Goal: Transaction & Acquisition: Book appointment/travel/reservation

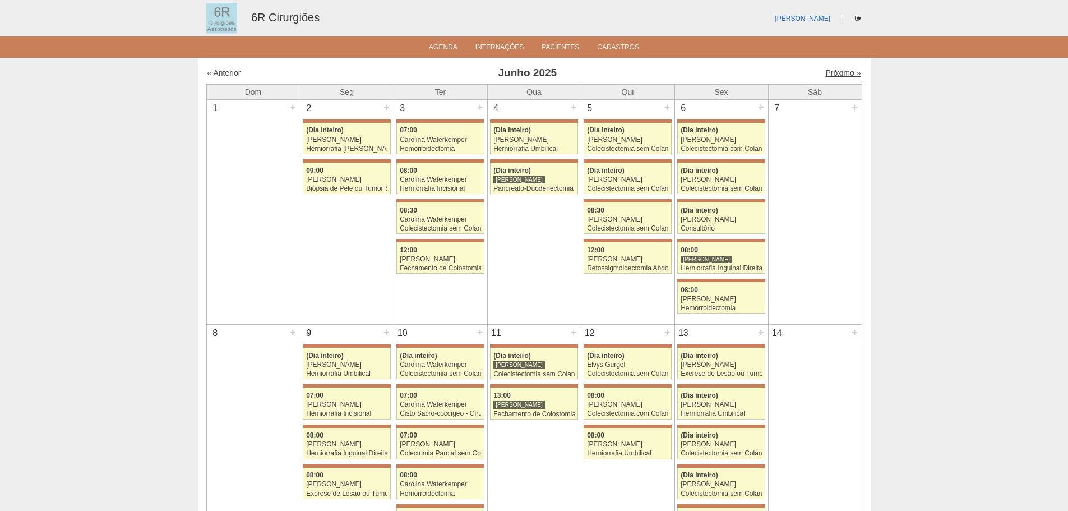
click at [832, 75] on link "Próximo »" at bounding box center [842, 72] width 35 height 9
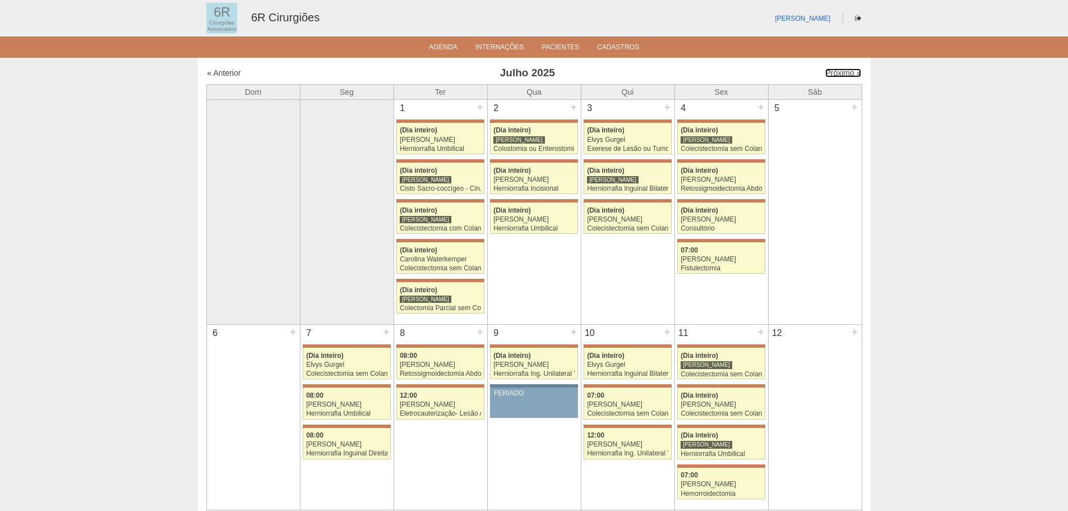
click at [832, 75] on link "Próximo »" at bounding box center [842, 72] width 35 height 9
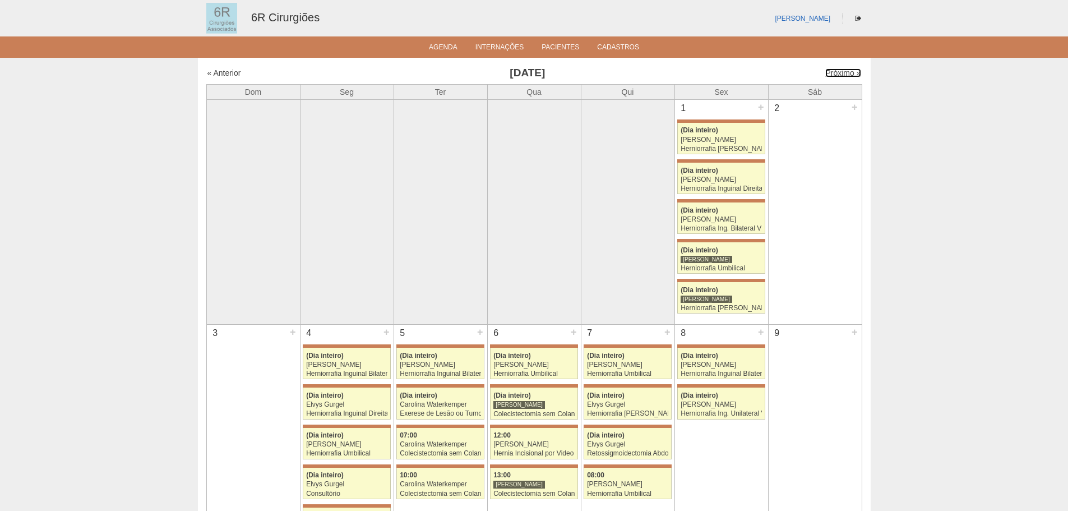
click at [832, 75] on link "Próximo »" at bounding box center [842, 72] width 35 height 9
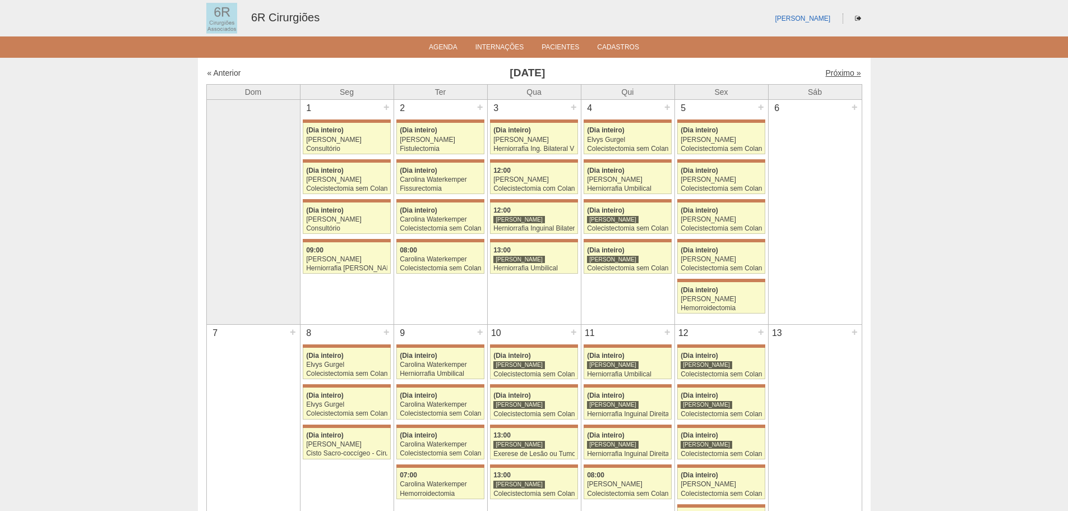
click at [827, 72] on link "Próximo »" at bounding box center [842, 72] width 35 height 9
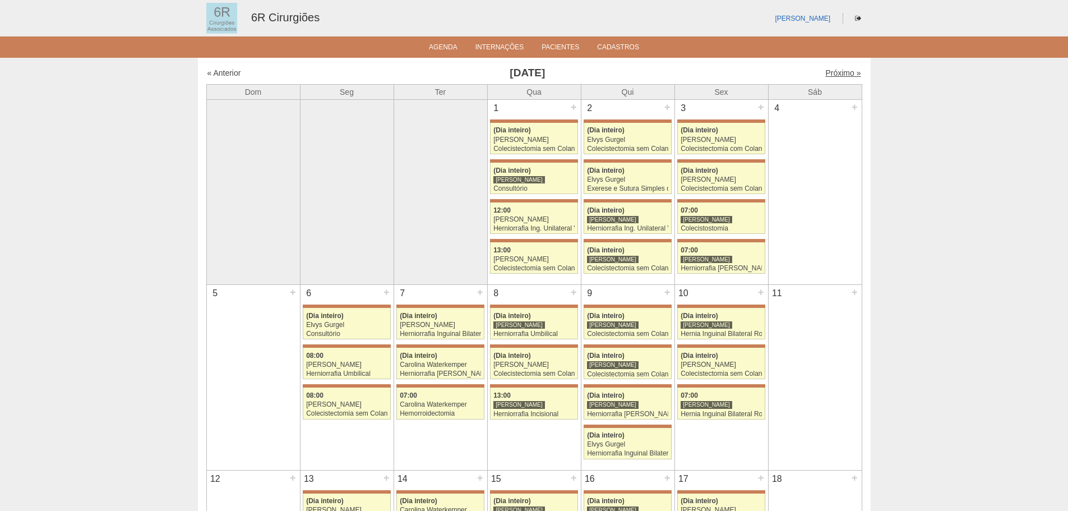
click at [838, 74] on link "Próximo »" at bounding box center [842, 72] width 35 height 9
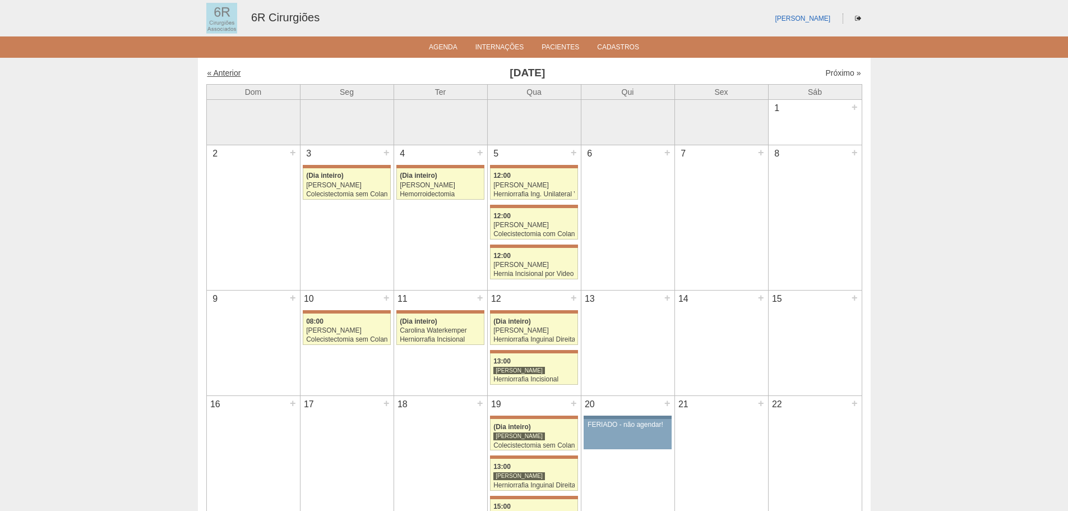
click at [220, 77] on link "« Anterior" at bounding box center [224, 72] width 34 height 9
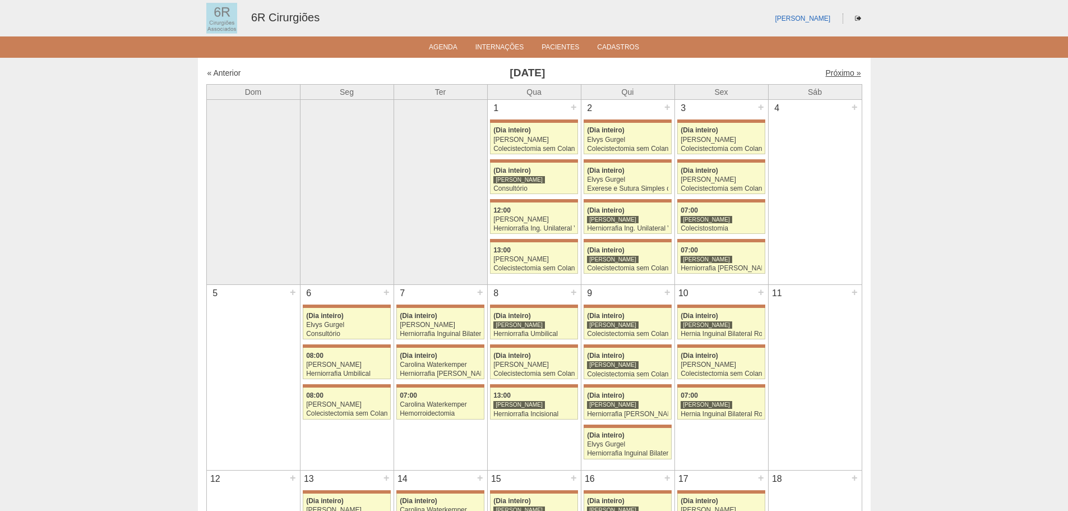
click at [837, 74] on link "Próximo »" at bounding box center [842, 72] width 35 height 9
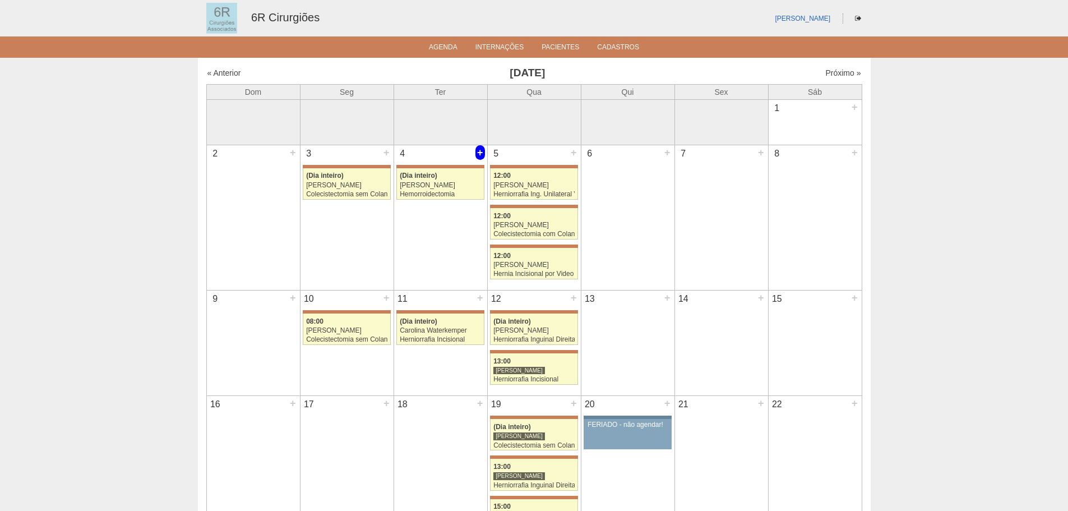
click at [476, 151] on div "+" at bounding box center [480, 152] width 10 height 15
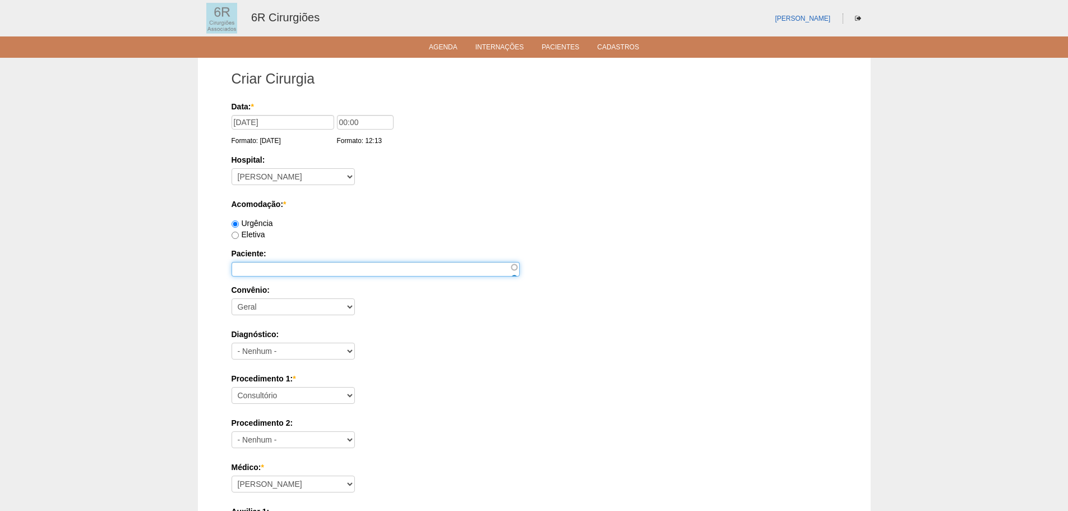
click at [266, 265] on input "Paciente:" at bounding box center [375, 269] width 288 height 15
paste input "[PERSON_NAME]"
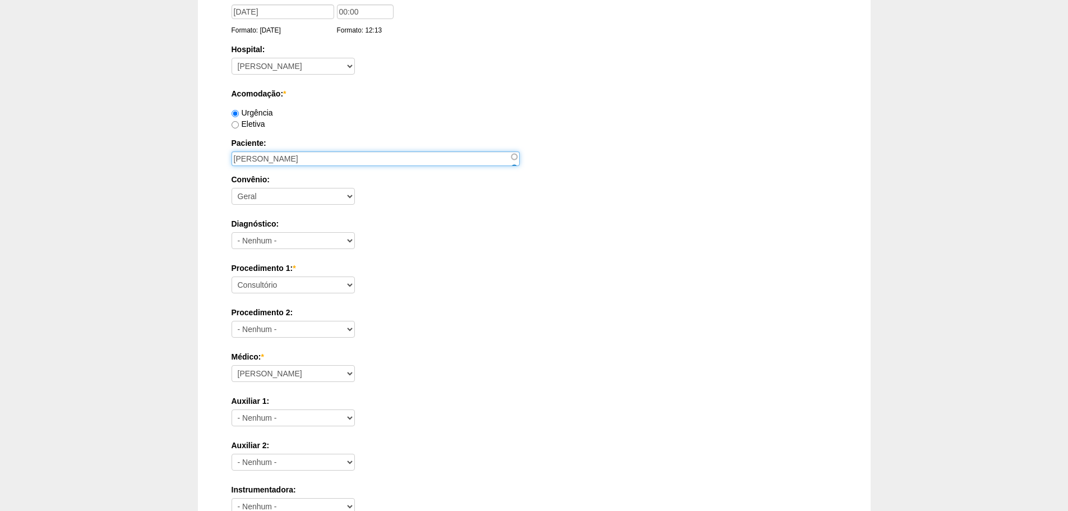
scroll to position [112, 0]
type input "[PERSON_NAME]"
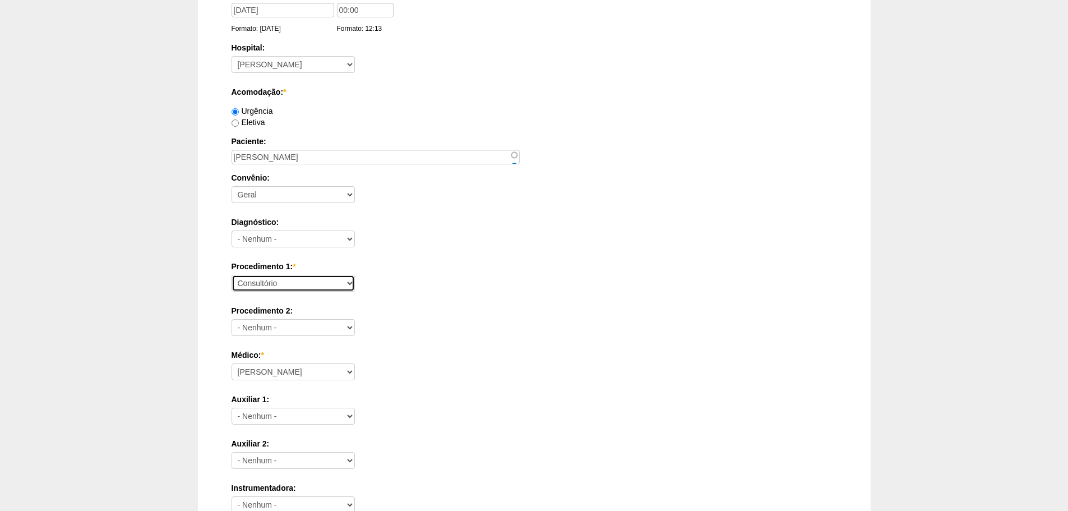
click at [284, 285] on select "Consultório Abscesso Hepático - Drenagem Abscesso perianal Amputação Abdômino P…" at bounding box center [292, 283] width 123 height 17
select select "66561"
click at [231, 275] on select "Consultório Abscesso Hepático - Drenagem Abscesso perianal Amputação Abdômino P…" at bounding box center [292, 283] width 123 height 17
click at [272, 374] on select "Aline Zanon Bariatricas Bruno Bulisani Bruno Oliveira Carolina Waterkemper Elvy…" at bounding box center [292, 371] width 123 height 17
select select "69"
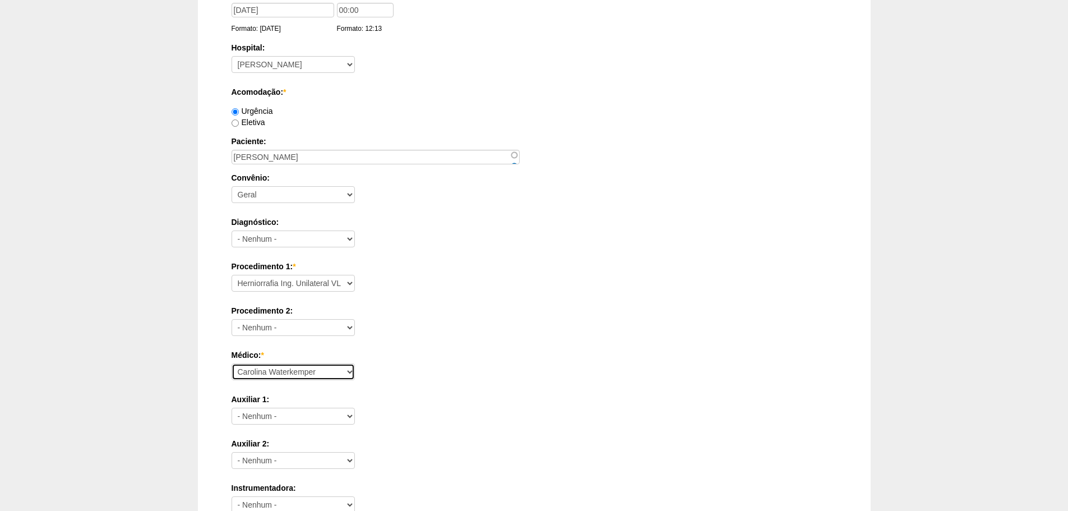
click at [231, 363] on select "Aline Zanon Bariatricas Bruno Bulisani Bruno Oliveira Carolina Waterkemper Elvy…" at bounding box center [292, 371] width 123 height 17
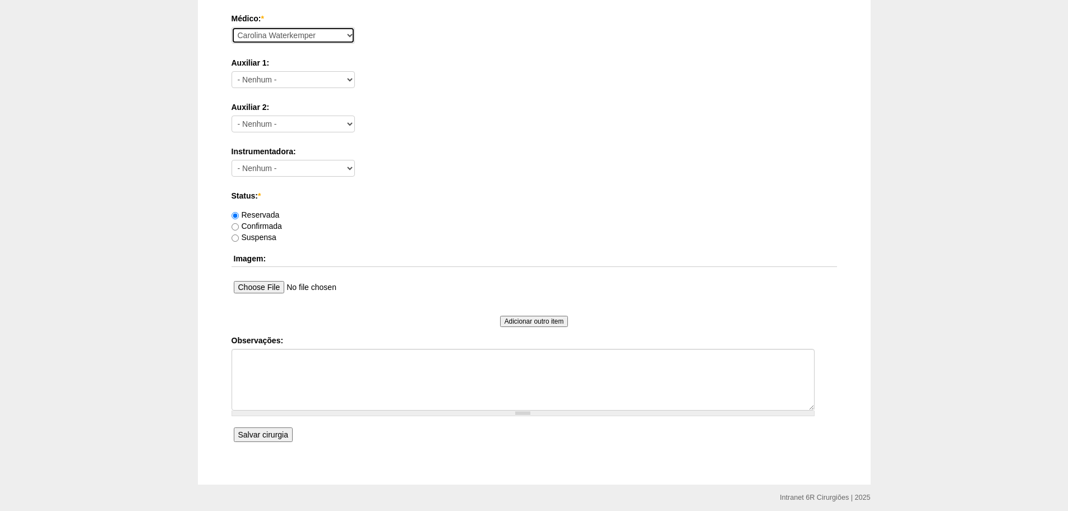
scroll to position [490, 0]
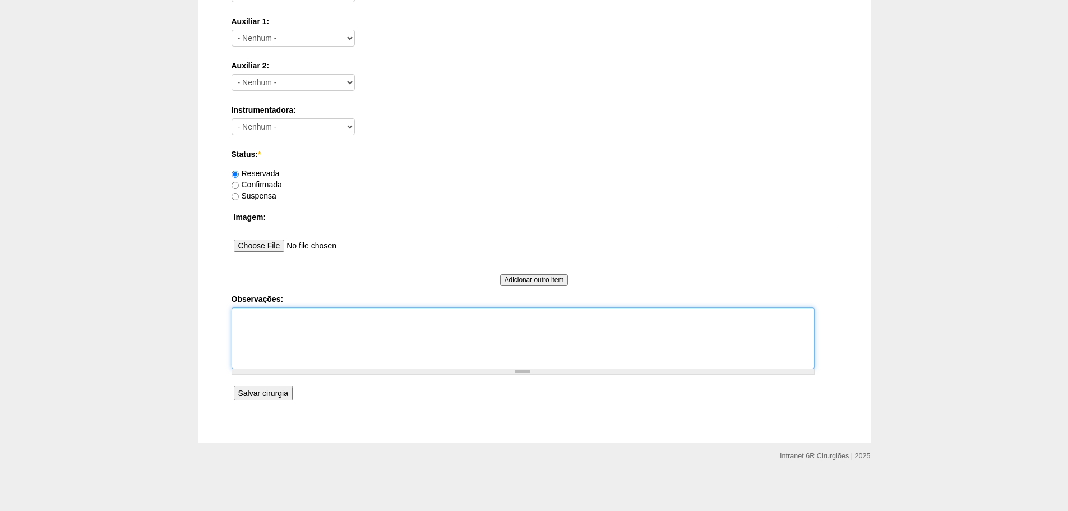
click at [281, 317] on textarea "Observações:" at bounding box center [522, 338] width 583 height 62
drag, startPoint x: 314, startPoint y: 318, endPoint x: 248, endPoint y: 314, distance: 65.7
click at [248, 314] on textarea "HID DRA MARILIA" at bounding box center [522, 338] width 583 height 62
type textarea "HID DESEJA VLP ORIENTO POSSIBILIDADE DE CIRURGIA CONVENCIONAL À SE DECIDIR NO D…"
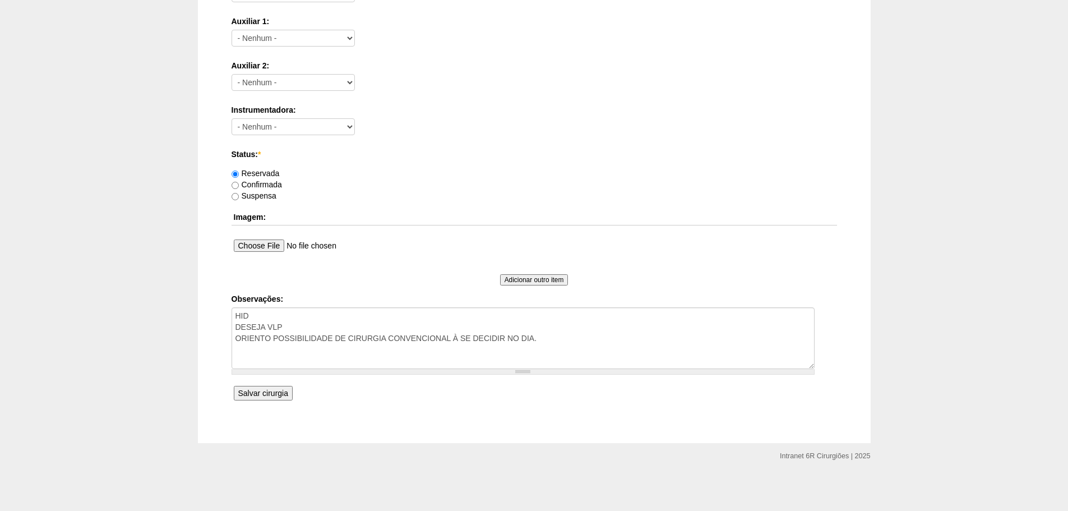
click at [282, 389] on input "Salvar cirurgia" at bounding box center [263, 393] width 59 height 15
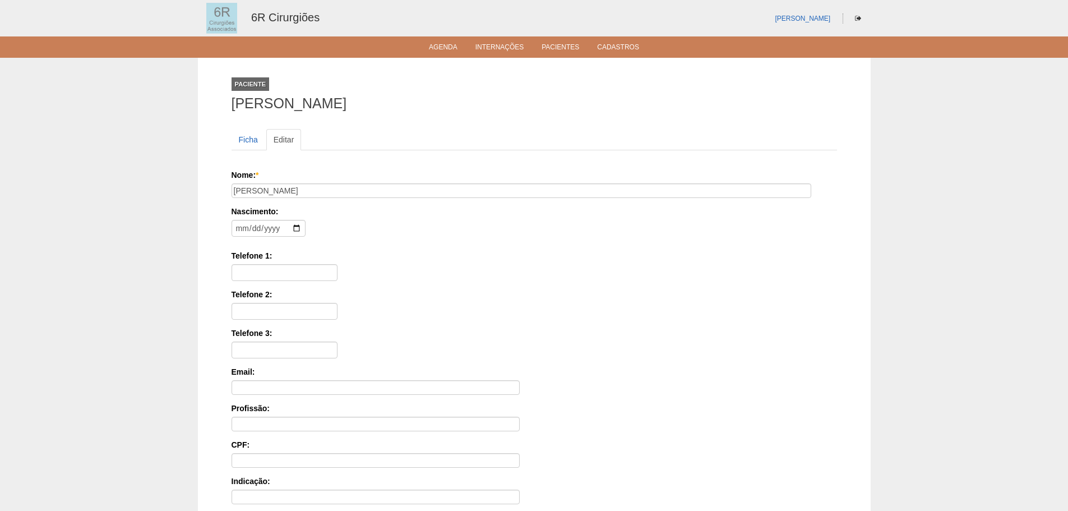
scroll to position [174, 0]
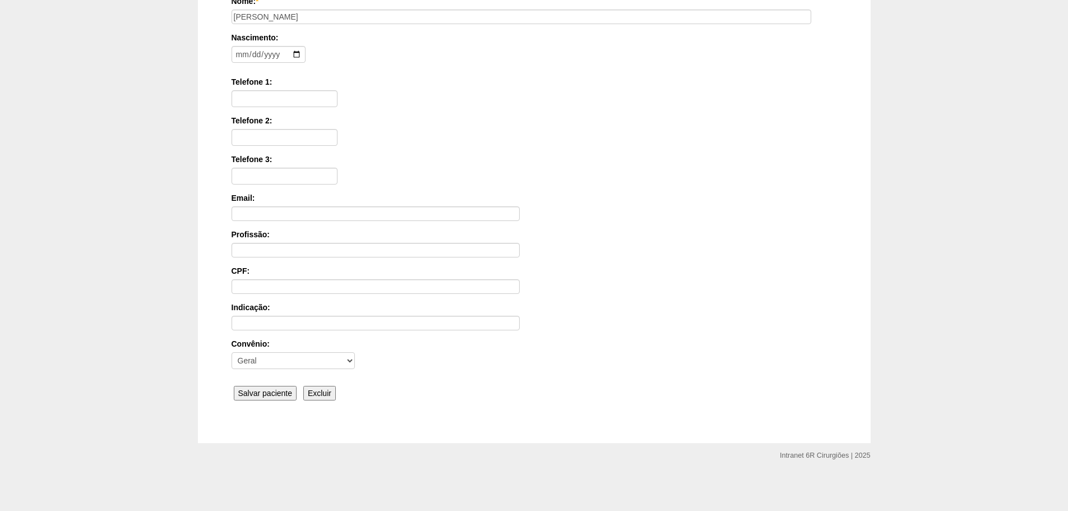
click at [271, 386] on input "Salvar paciente" at bounding box center [265, 393] width 63 height 15
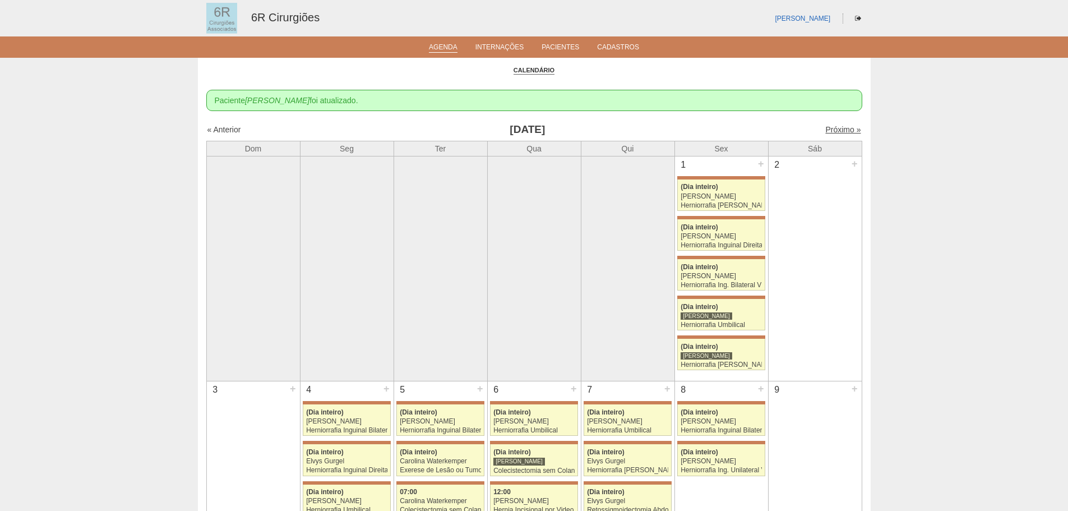
click at [833, 133] on link "Próximo »" at bounding box center [842, 129] width 35 height 9
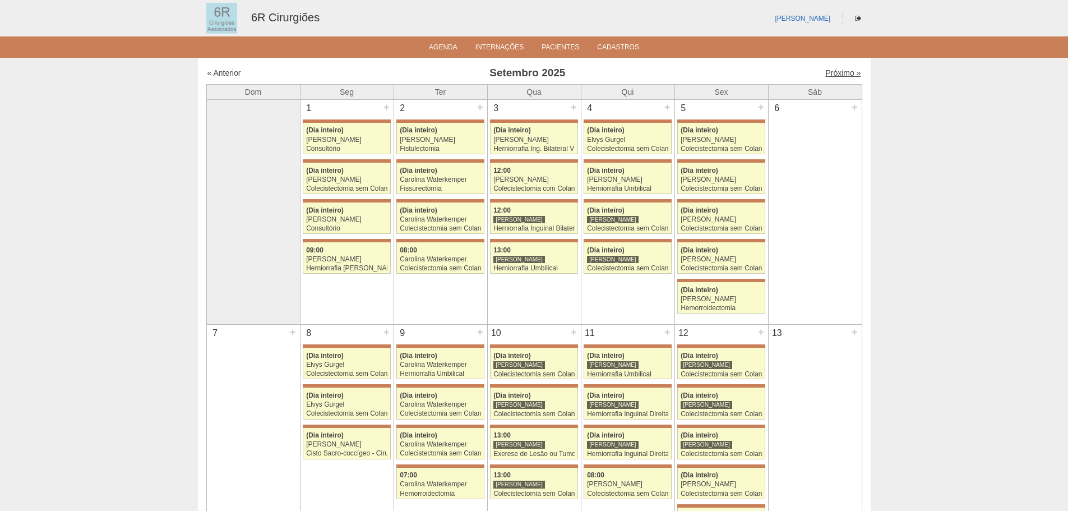
click at [833, 72] on link "Próximo »" at bounding box center [842, 72] width 35 height 9
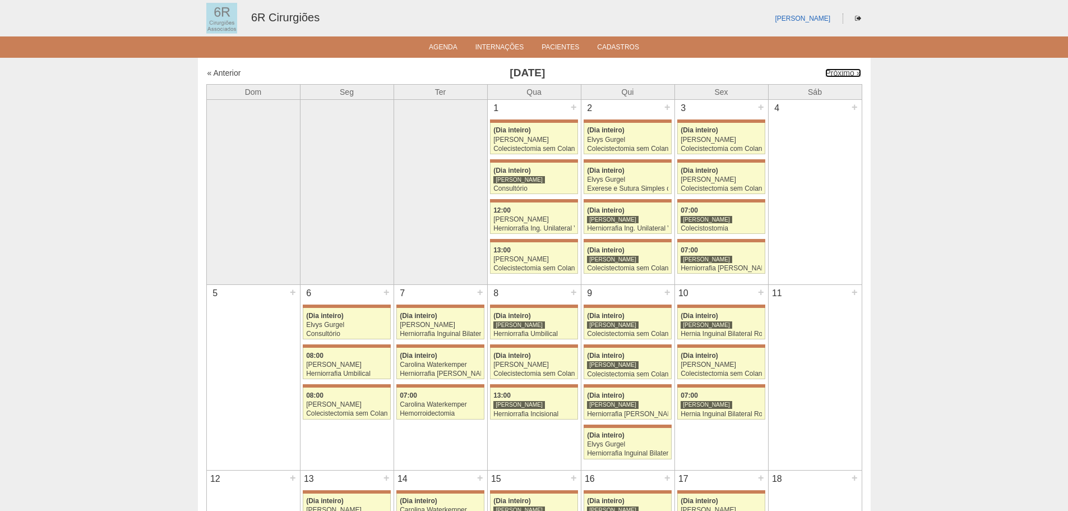
click at [833, 72] on link "Próximo »" at bounding box center [842, 72] width 35 height 9
